Goal: Navigation & Orientation: Find specific page/section

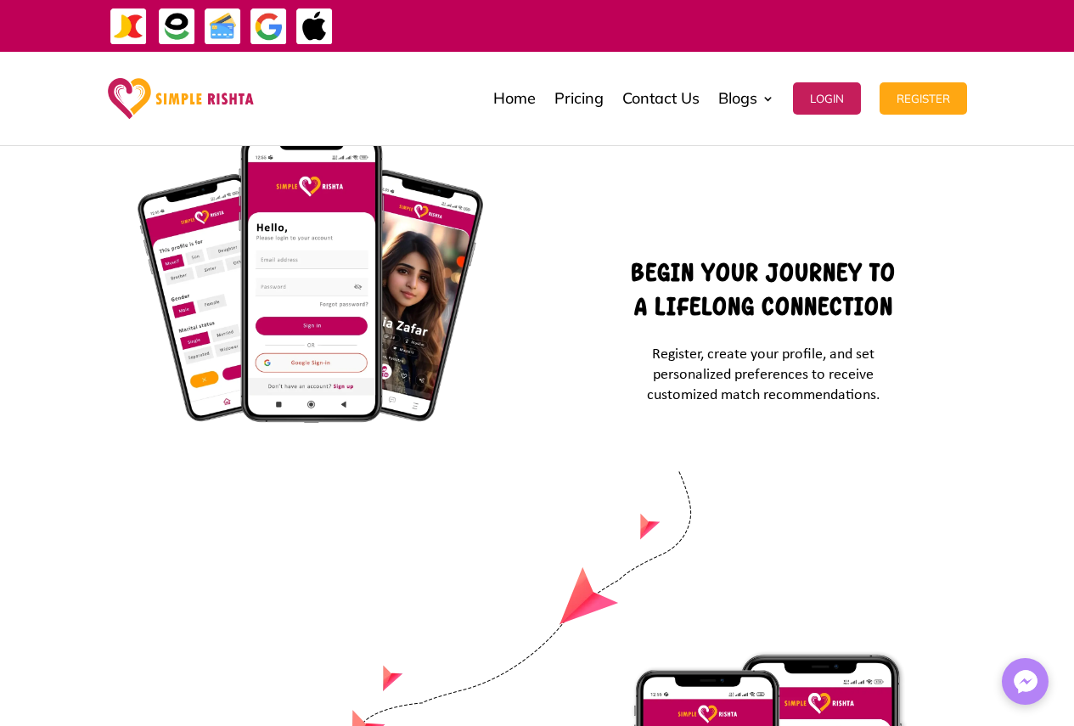
scroll to position [5617, 0]
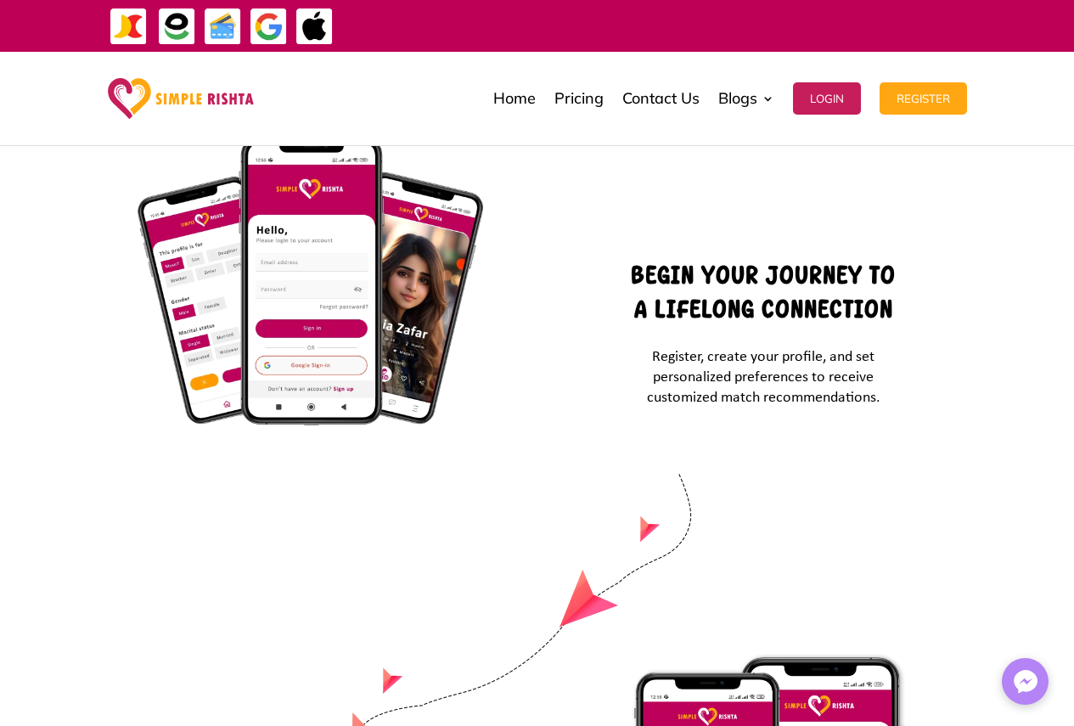
click at [187, 98] on img at bounding box center [181, 98] width 146 height 41
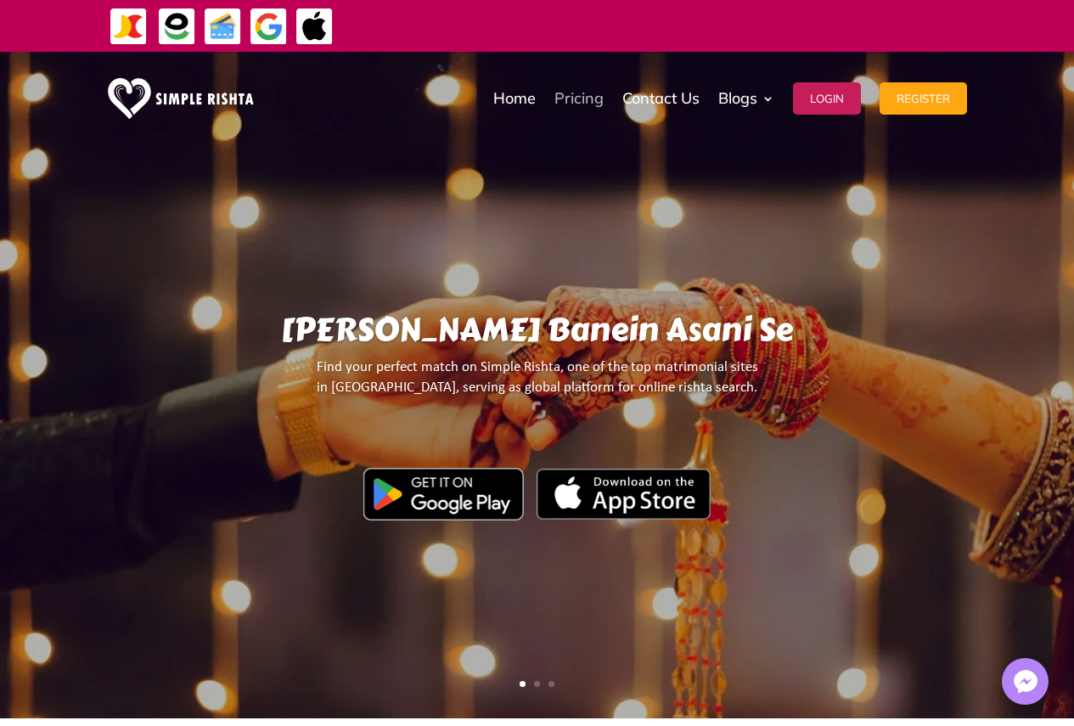
click at [583, 105] on link "Pricing" at bounding box center [578, 98] width 49 height 85
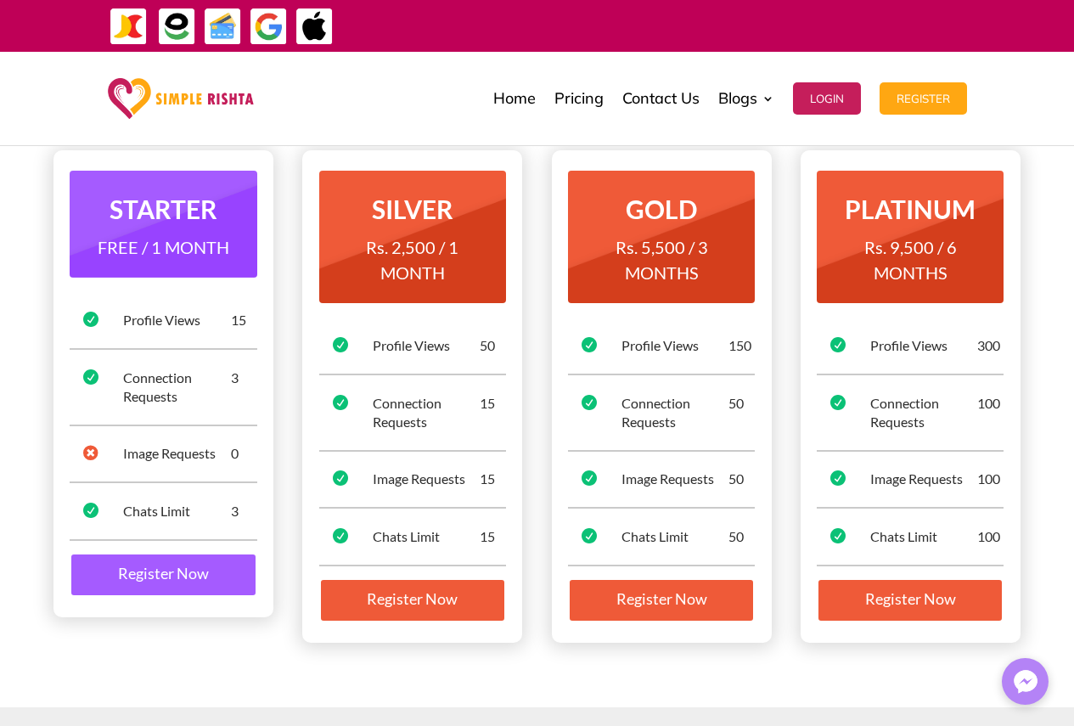
scroll to position [170, 0]
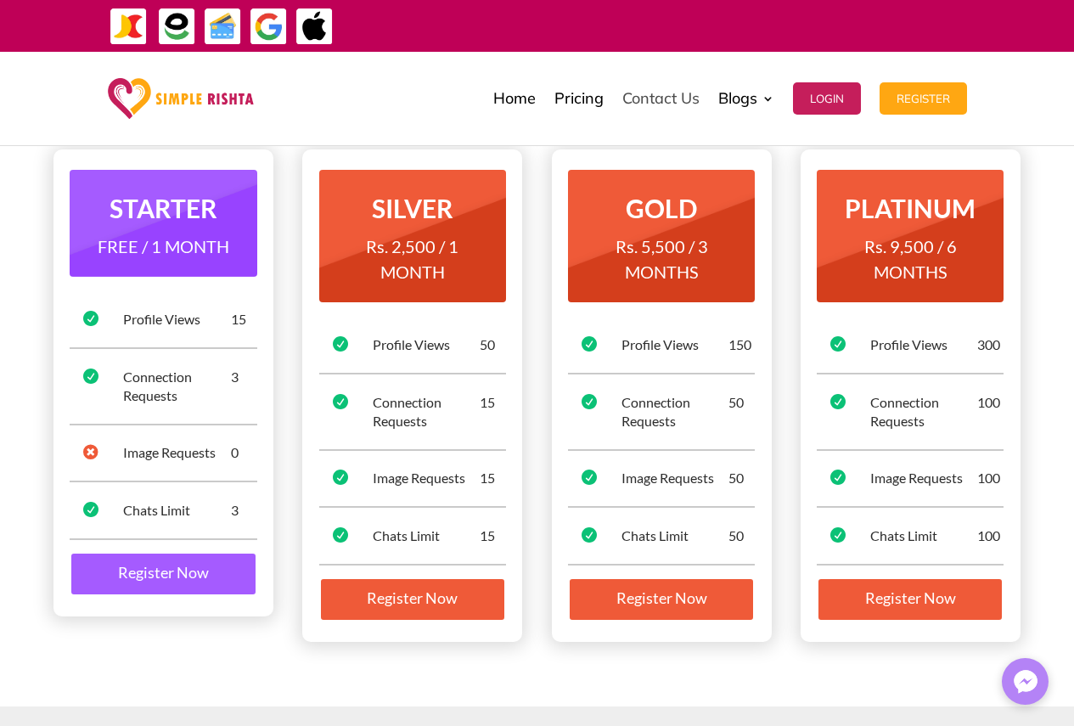
click at [650, 96] on link "Contact Us" at bounding box center [660, 98] width 77 height 85
